Goal: Feedback & Contribution: Submit feedback/report problem

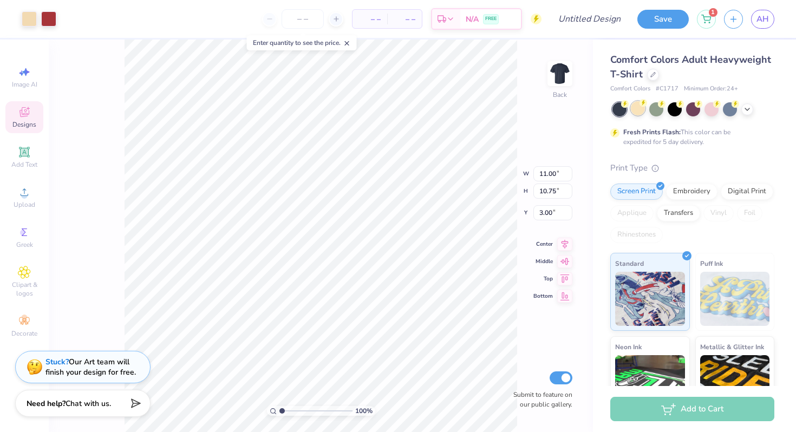
click at [635, 112] on div at bounding box center [638, 108] width 14 height 14
click at [653, 112] on div at bounding box center [656, 108] width 14 height 14
click at [676, 112] on div at bounding box center [675, 108] width 14 height 14
click at [634, 109] on div at bounding box center [638, 108] width 14 height 14
click at [739, 110] on div at bounding box center [694, 109] width 162 height 14
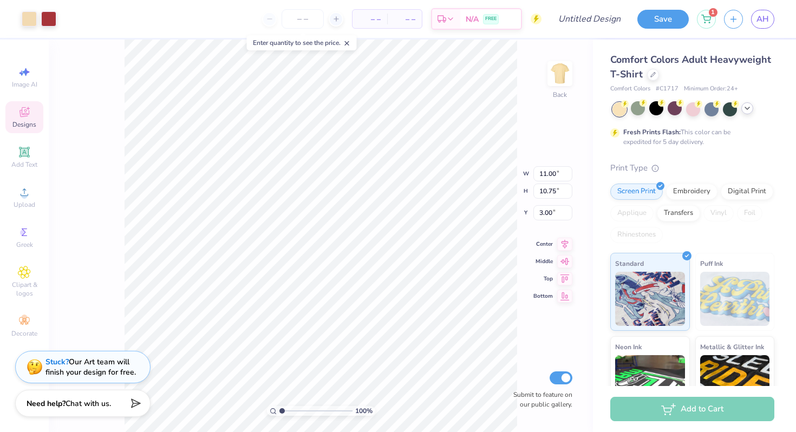
click at [750, 110] on icon at bounding box center [747, 108] width 9 height 9
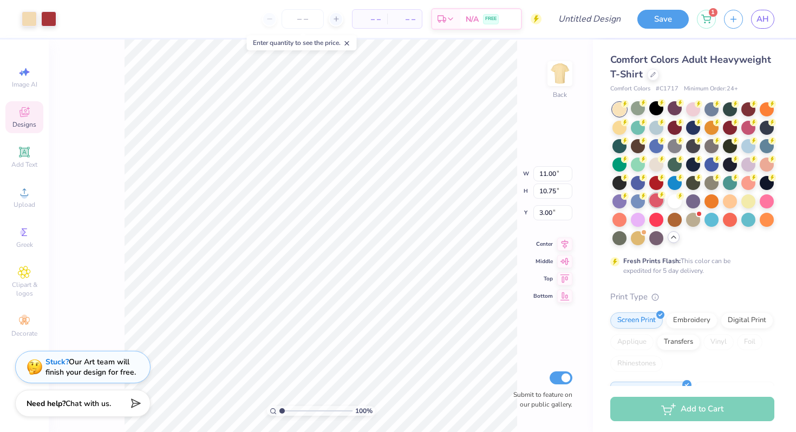
click at [659, 209] on div at bounding box center [694, 173] width 162 height 143
click at [654, 202] on div at bounding box center [656, 200] width 14 height 14
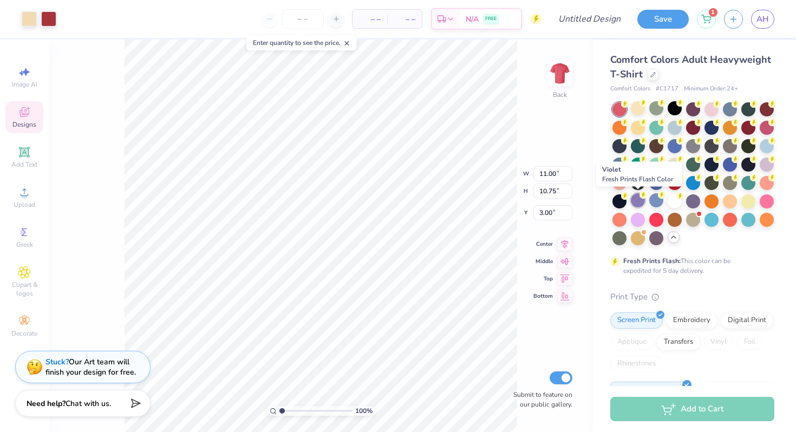
click at [641, 193] on circle at bounding box center [644, 195] width 8 height 8
click at [645, 147] on div at bounding box center [638, 145] width 14 height 14
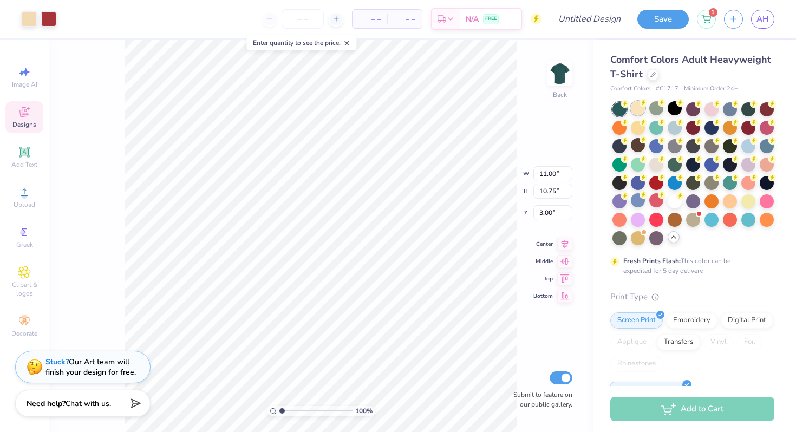
click at [637, 107] on div at bounding box center [638, 108] width 14 height 14
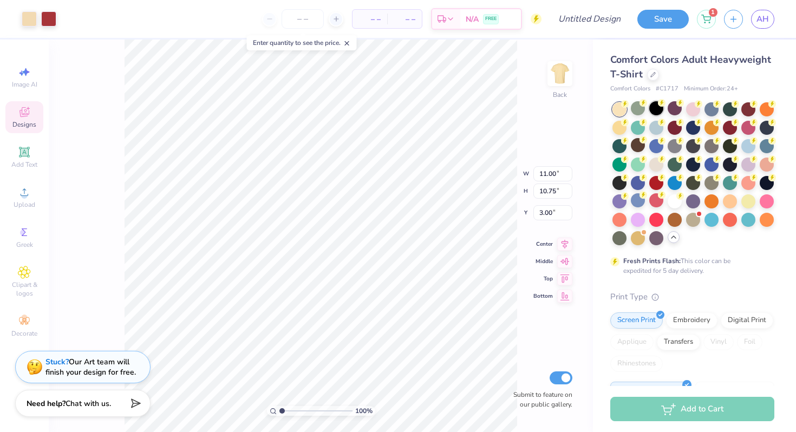
click at [649, 107] on div at bounding box center [656, 108] width 14 height 14
click at [680, 112] on div at bounding box center [675, 108] width 14 height 14
click at [699, 108] on div at bounding box center [693, 108] width 14 height 14
click at [713, 105] on icon at bounding box center [717, 103] width 8 height 8
click at [733, 108] on div at bounding box center [730, 108] width 14 height 14
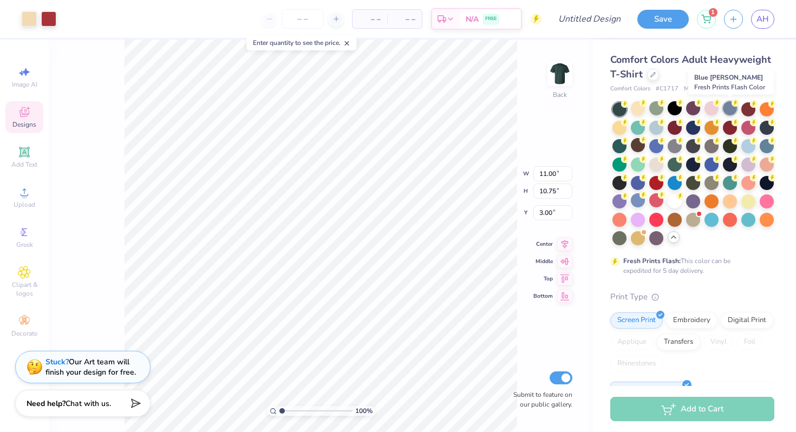
click at [725, 112] on div at bounding box center [730, 108] width 14 height 14
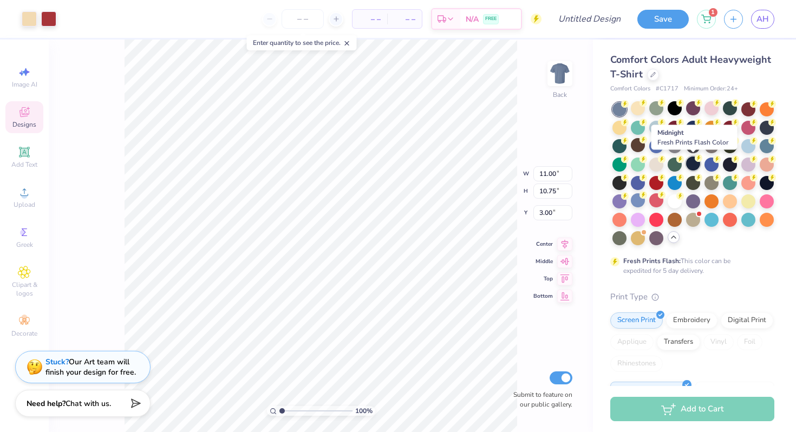
click at [698, 161] on circle at bounding box center [699, 158] width 8 height 8
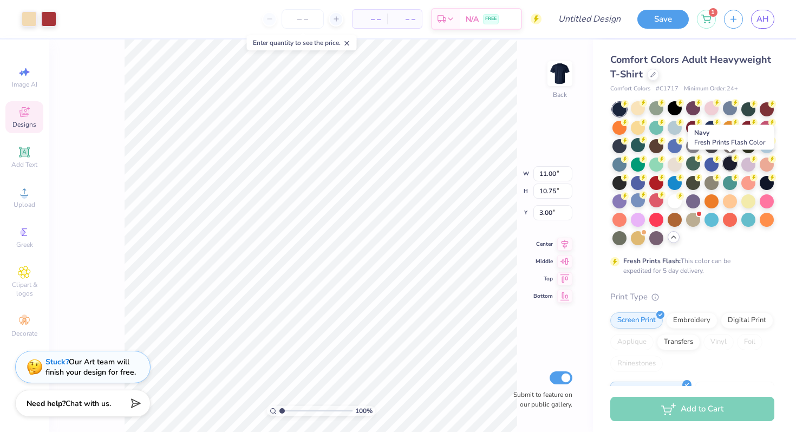
click at [727, 166] on div at bounding box center [730, 164] width 14 height 14
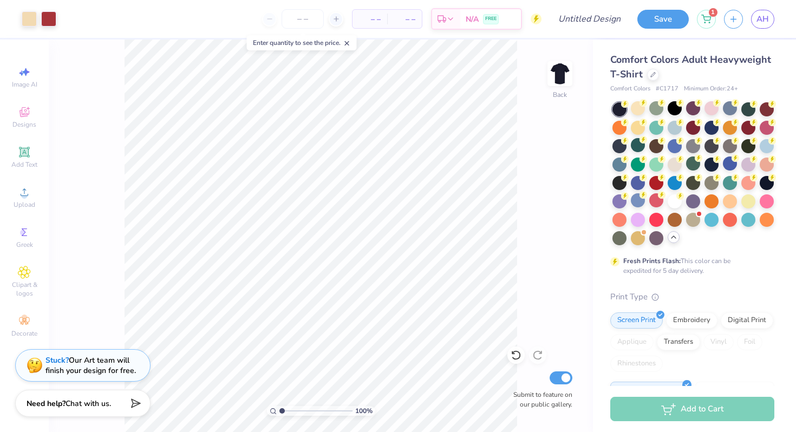
click at [67, 368] on div "Stuck? Our Art team will finish your design for free." at bounding box center [90, 365] width 90 height 21
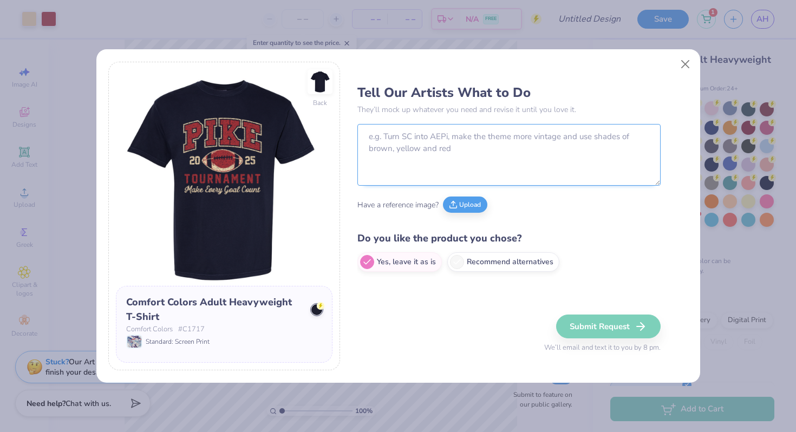
click at [424, 150] on textarea at bounding box center [508, 155] width 303 height 62
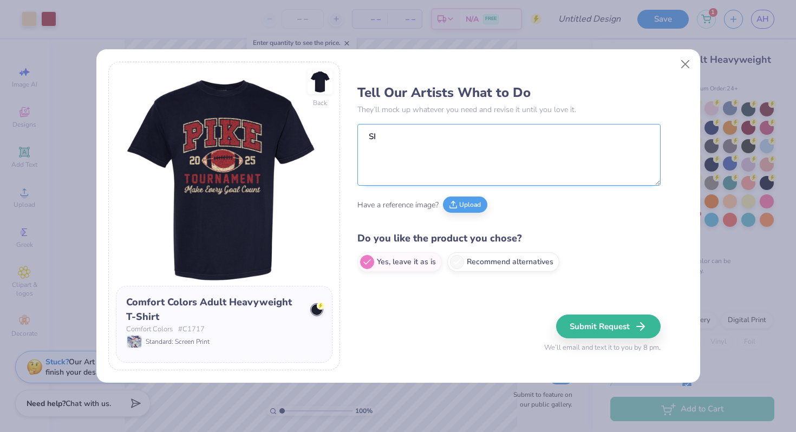
type textarea "S"
drag, startPoint x: 421, startPoint y: 148, endPoint x: 451, endPoint y: 148, distance: 29.8
click at [451, 148] on textarea "sigma kappa greek games 2025" at bounding box center [508, 155] width 303 height 62
drag, startPoint x: 451, startPoint y: 148, endPoint x: 426, endPoint y: 147, distance: 24.9
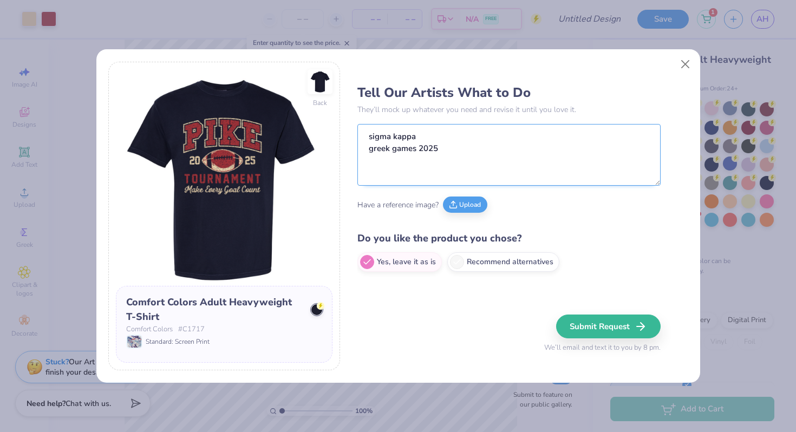
click at [426, 147] on textarea "sigma kappa greek games 2025" at bounding box center [508, 155] width 303 height 62
click at [429, 135] on textarea "sigma kappa greek games" at bounding box center [508, 155] width 303 height 62
click at [453, 165] on textarea "sigma kappa 2025 greek games" at bounding box center [508, 155] width 303 height 62
click at [390, 160] on textarea "sigma kappa 2025 greek games" at bounding box center [508, 155] width 303 height 62
click at [492, 141] on textarea "sigma kappa 2025 greek games" at bounding box center [508, 155] width 303 height 62
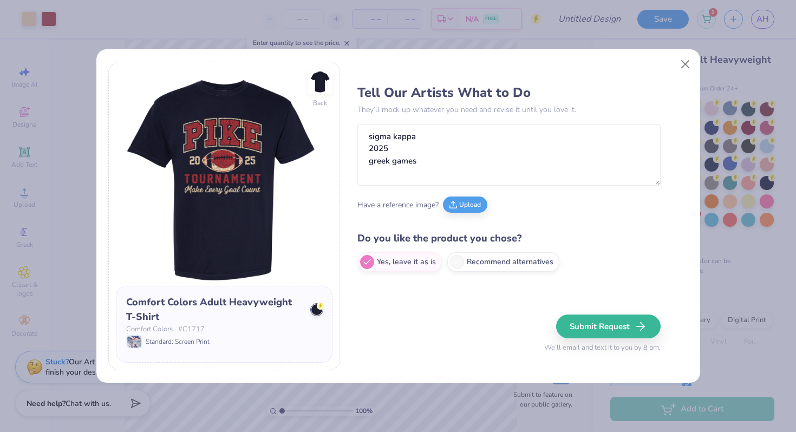
click at [446, 186] on div "Tell Our Artists What to Do They’ll mock up whatever you need and revise it unt…" at bounding box center [508, 178] width 303 height 199
click at [445, 173] on textarea "sigma kappa 2025 greek games" at bounding box center [508, 155] width 303 height 62
type textarea "sigma kappa 2025 greek games (white and light grey letters)"
click at [652, 335] on button "Submit Request" at bounding box center [610, 327] width 105 height 24
click at [629, 322] on div "Submit Request We’ll email and text it to you by 8 pm." at bounding box center [602, 334] width 116 height 39
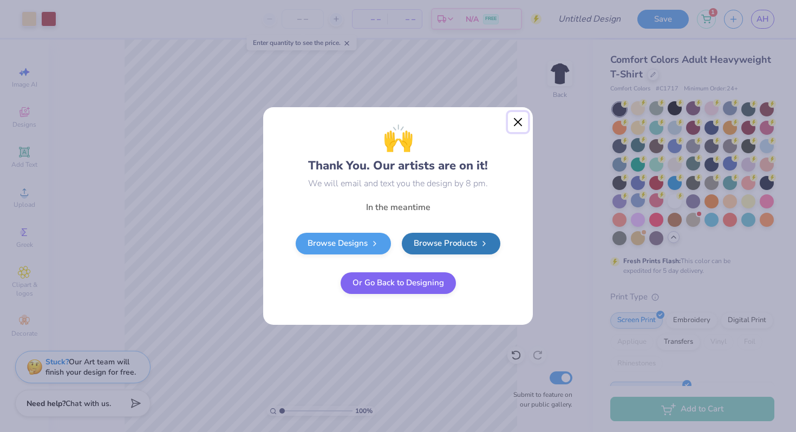
click at [517, 120] on button "Close" at bounding box center [518, 122] width 21 height 21
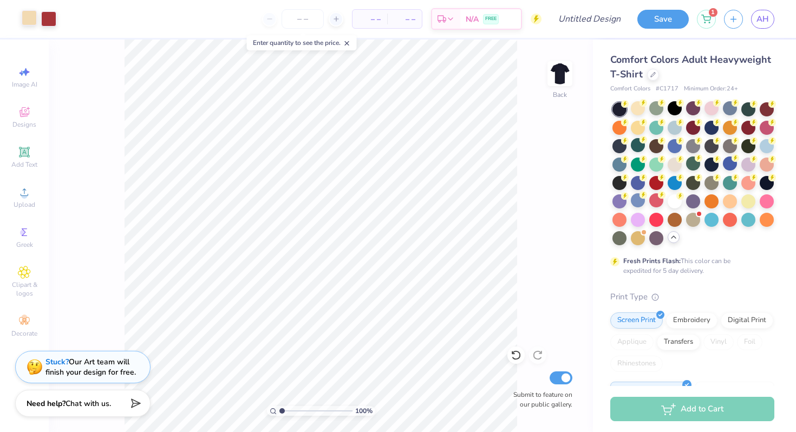
click at [30, 21] on div at bounding box center [29, 17] width 15 height 15
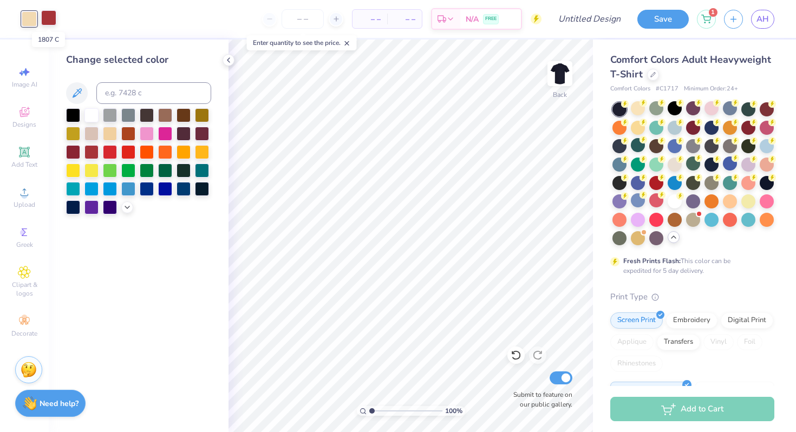
click at [50, 16] on div at bounding box center [48, 17] width 15 height 15
click at [112, 120] on div at bounding box center [110, 114] width 14 height 14
click at [92, 118] on div at bounding box center [91, 114] width 14 height 14
click at [28, 21] on div at bounding box center [29, 17] width 15 height 15
click at [109, 114] on div at bounding box center [110, 114] width 14 height 14
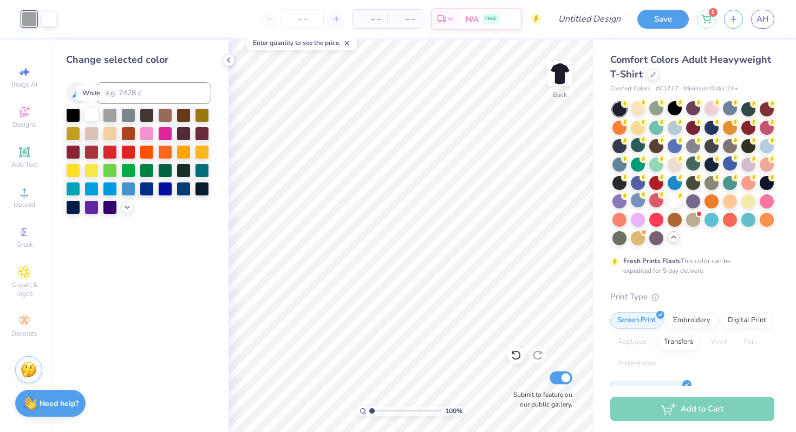
click at [93, 114] on div at bounding box center [91, 114] width 14 height 14
click at [13, 17] on div "Art colors" at bounding box center [18, 19] width 37 height 38
click at [43, 21] on div "Art colors – – Per Item – – Total Est. Delivery N/A FREE Design Title Save 1 AH" at bounding box center [398, 19] width 796 height 38
click at [51, 22] on div "– – Per Item – – Total Est. Delivery N/A FREE" at bounding box center [293, 19] width 497 height 38
click at [119, 119] on div at bounding box center [138, 161] width 145 height 106
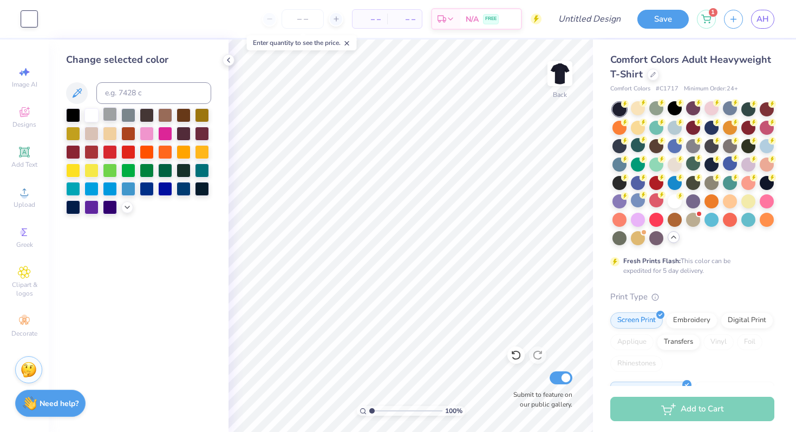
click at [106, 110] on div at bounding box center [110, 114] width 14 height 14
click at [109, 113] on div at bounding box center [110, 114] width 14 height 14
click at [15, 21] on div "Art colors" at bounding box center [18, 19] width 37 height 38
click at [5, 21] on div "Art colors" at bounding box center [18, 19] width 37 height 38
click at [48, 21] on div "– – Per Item – – Total Est. Delivery N/A FREE" at bounding box center [293, 19] width 497 height 38
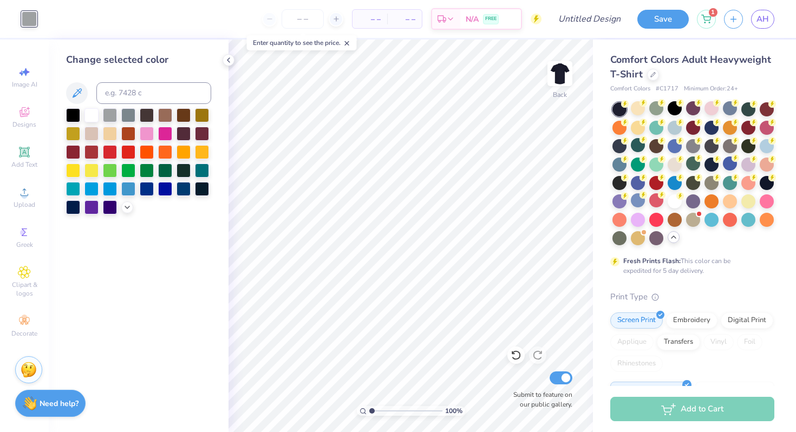
click at [95, 40] on div "Change selected color" at bounding box center [139, 236] width 180 height 393
click at [130, 116] on div at bounding box center [128, 114] width 14 height 14
click at [111, 116] on div at bounding box center [110, 114] width 14 height 14
click at [99, 116] on div at bounding box center [91, 114] width 14 height 14
click at [96, 116] on div at bounding box center [91, 114] width 14 height 14
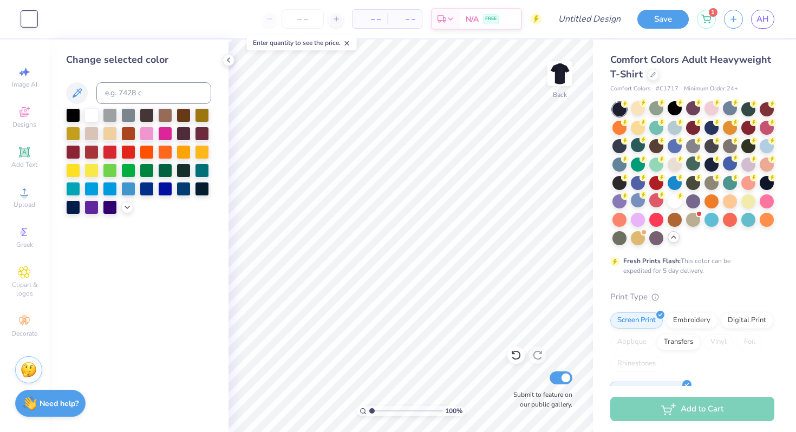
click at [41, 13] on div "Art colors – – Per Item – – Total Est. Delivery N/A FREE Design Title Save 1 AH" at bounding box center [398, 19] width 796 height 38
click at [125, 112] on div at bounding box center [128, 114] width 14 height 14
click at [130, 217] on div "Change selected color" at bounding box center [139, 236] width 180 height 393
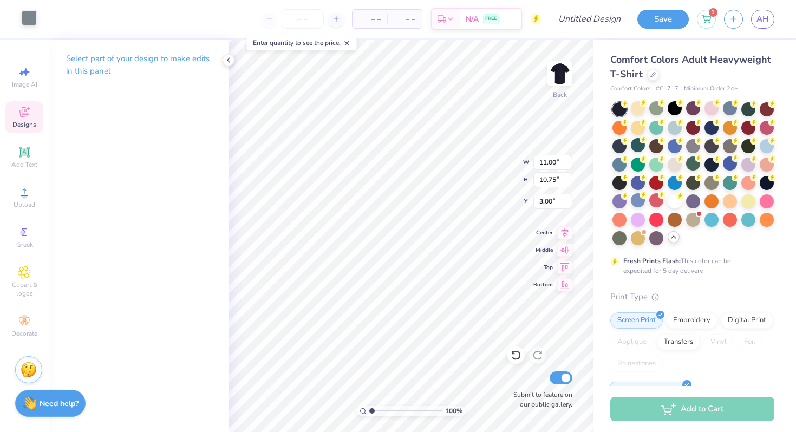
click at [28, 16] on div at bounding box center [29, 17] width 15 height 15
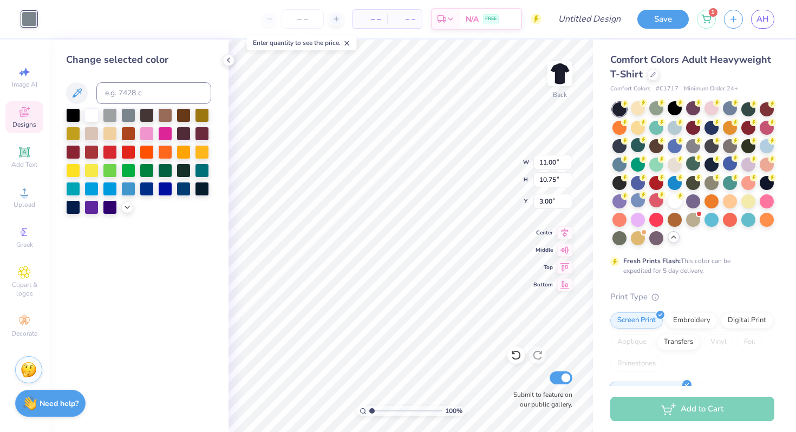
click at [47, 16] on div "– – Per Item – – Total Est. Delivery N/A FREE" at bounding box center [293, 19] width 497 height 38
click at [3, 16] on div "Art colors" at bounding box center [18, 19] width 37 height 38
click at [6, 16] on div "Art colors" at bounding box center [18, 19] width 37 height 38
click at [95, 112] on div at bounding box center [91, 114] width 14 height 14
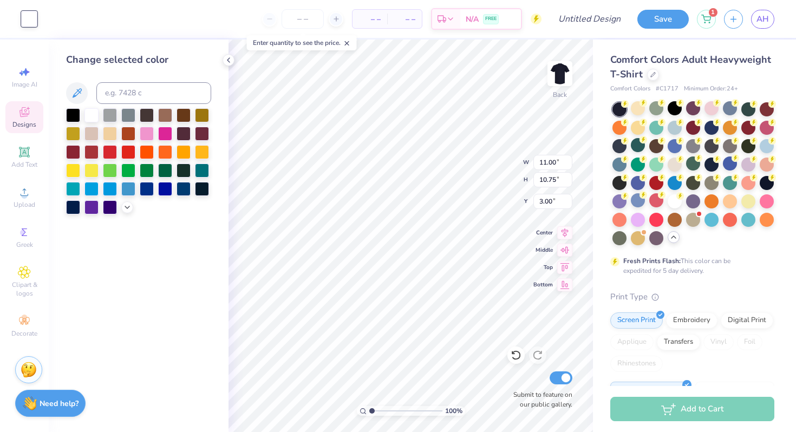
click at [197, 261] on div "Change selected color" at bounding box center [139, 236] width 180 height 393
click at [126, 210] on icon at bounding box center [127, 206] width 9 height 9
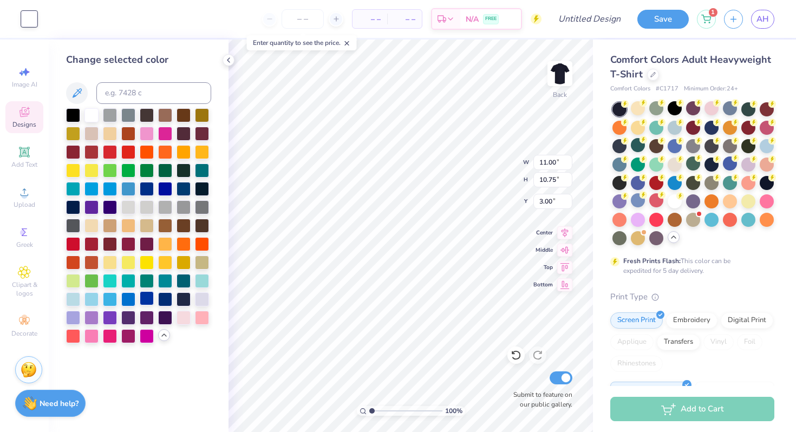
click at [145, 300] on div at bounding box center [147, 298] width 14 height 14
click at [130, 207] on div at bounding box center [128, 206] width 14 height 14
click at [197, 301] on div at bounding box center [202, 298] width 14 height 14
click at [131, 210] on div at bounding box center [128, 206] width 14 height 14
click at [196, 206] on div at bounding box center [202, 206] width 14 height 14
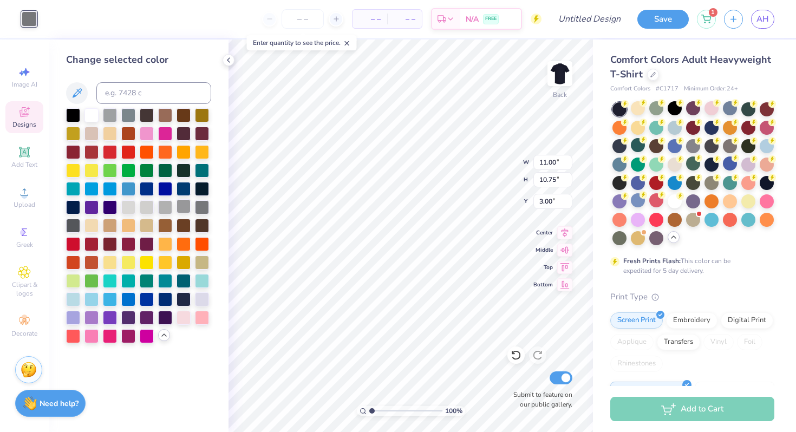
click at [181, 202] on div at bounding box center [184, 206] width 14 height 14
click at [177, 205] on div at bounding box center [184, 206] width 14 height 14
click at [167, 204] on div at bounding box center [165, 206] width 14 height 14
click at [693, 148] on div at bounding box center [693, 145] width 14 height 14
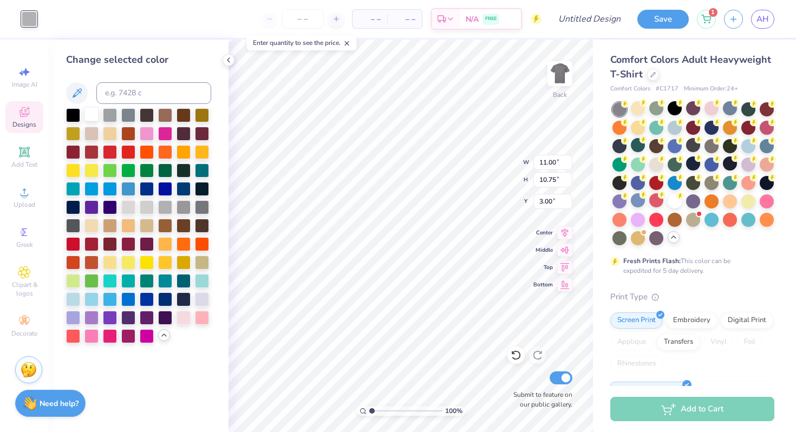
click at [92, 117] on div at bounding box center [91, 114] width 14 height 14
click at [181, 188] on div at bounding box center [184, 188] width 14 height 14
click at [73, 206] on div at bounding box center [73, 206] width 14 height 14
click at [674, 199] on div at bounding box center [675, 200] width 14 height 14
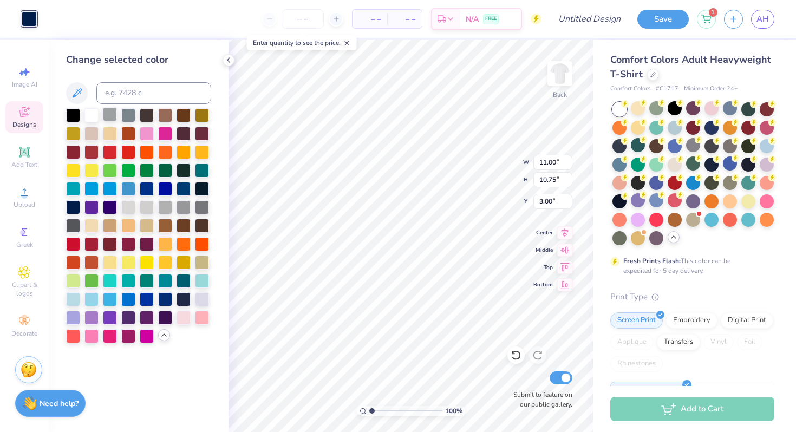
click at [115, 120] on div at bounding box center [110, 114] width 14 height 14
click at [745, 128] on div at bounding box center [748, 127] width 14 height 14
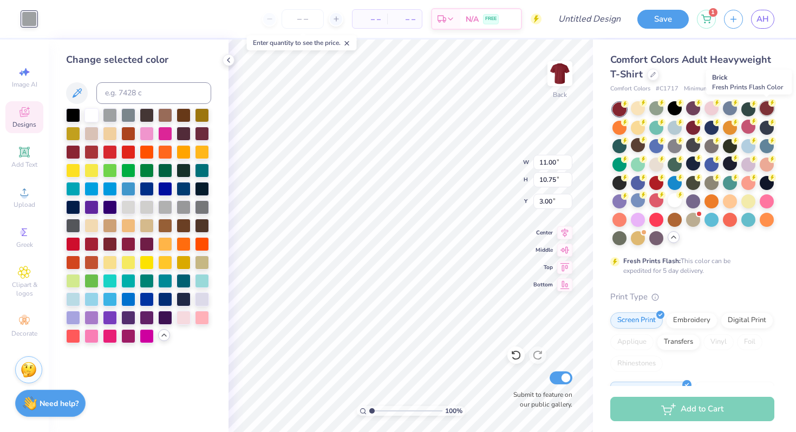
click at [766, 109] on div at bounding box center [767, 108] width 14 height 14
click at [657, 161] on div at bounding box center [656, 164] width 14 height 14
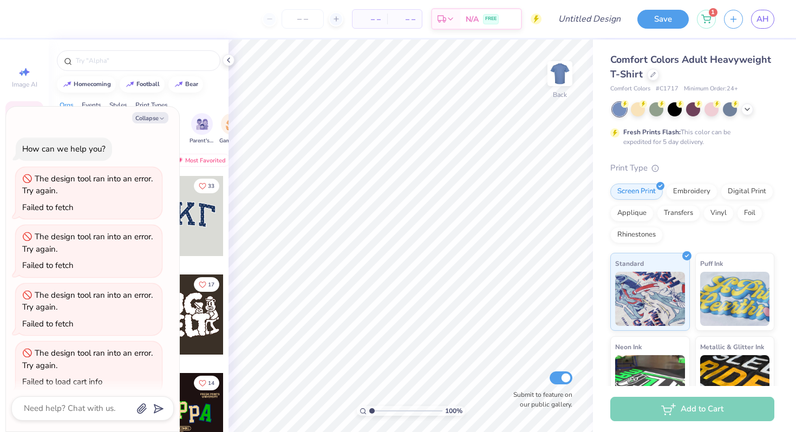
scroll to position [65, 0]
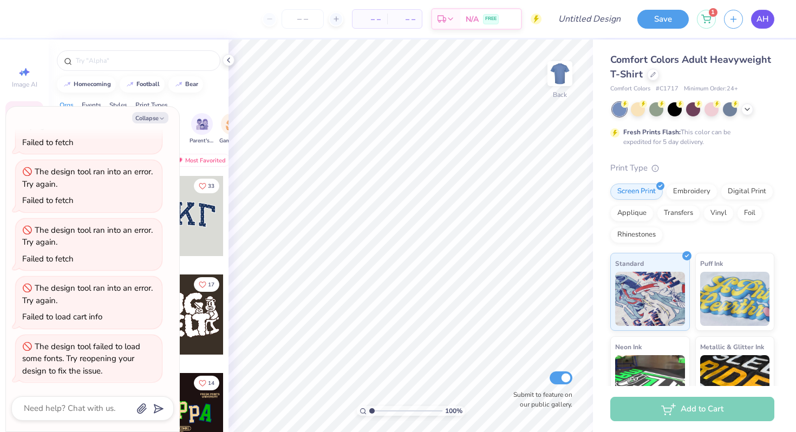
click at [765, 21] on span "AH" at bounding box center [763, 19] width 12 height 12
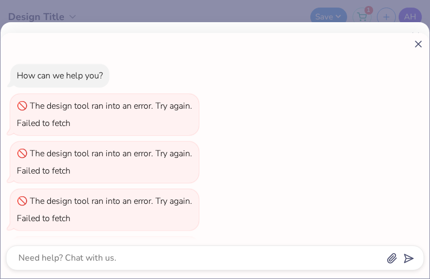
scroll to position [90, 0]
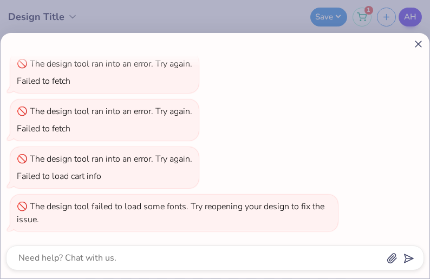
type textarea "x"
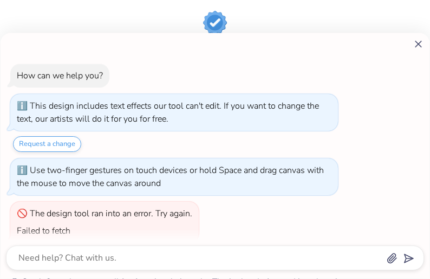
scroll to position [150, 0]
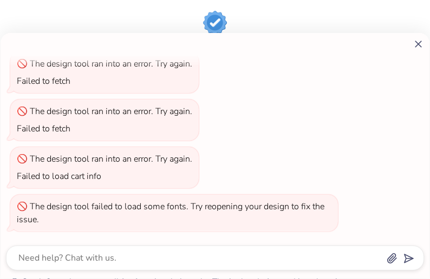
type textarea "x"
